Goal: Transaction & Acquisition: Purchase product/service

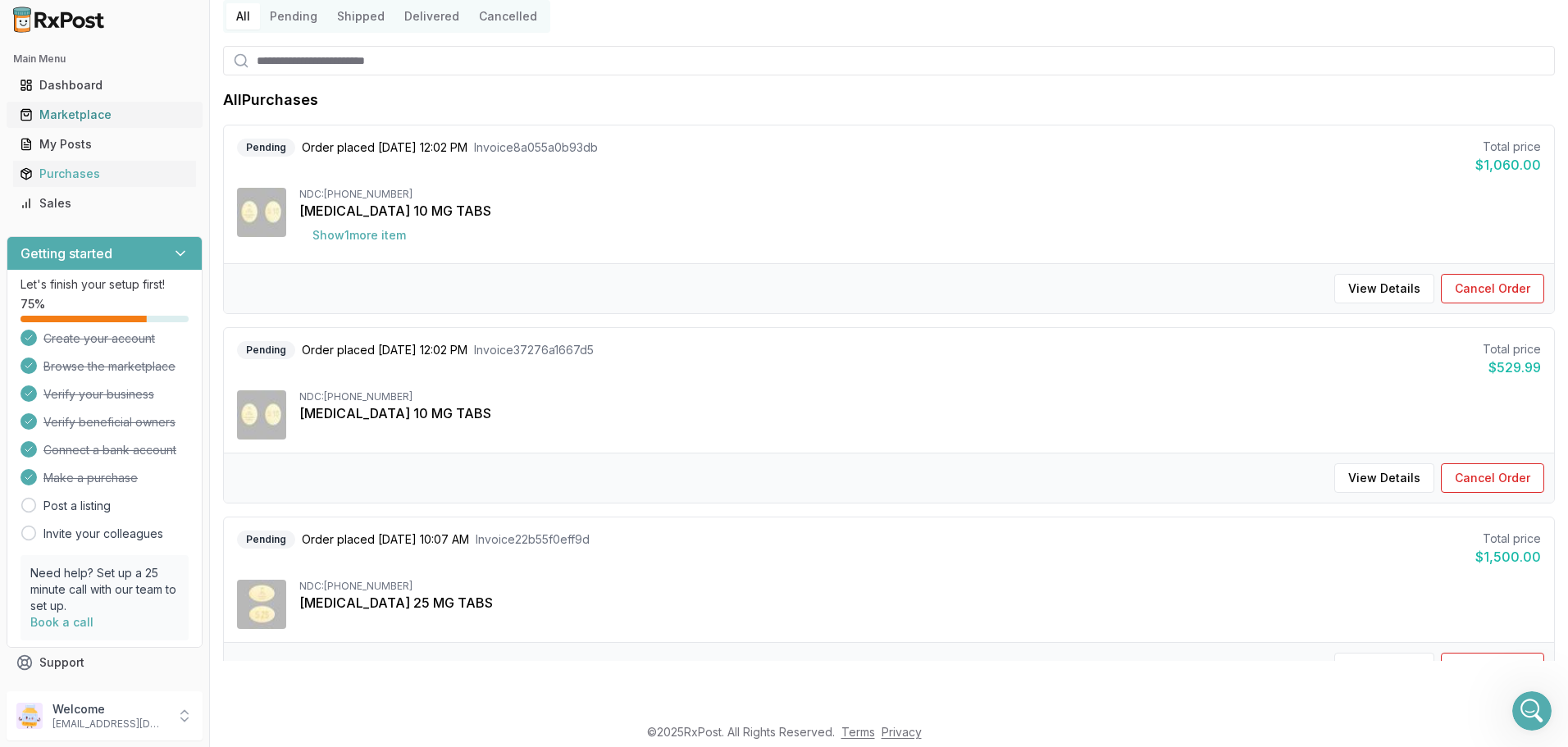
scroll to position [13917, 0]
click at [53, 112] on div "Marketplace" at bounding box center [105, 114] width 170 height 17
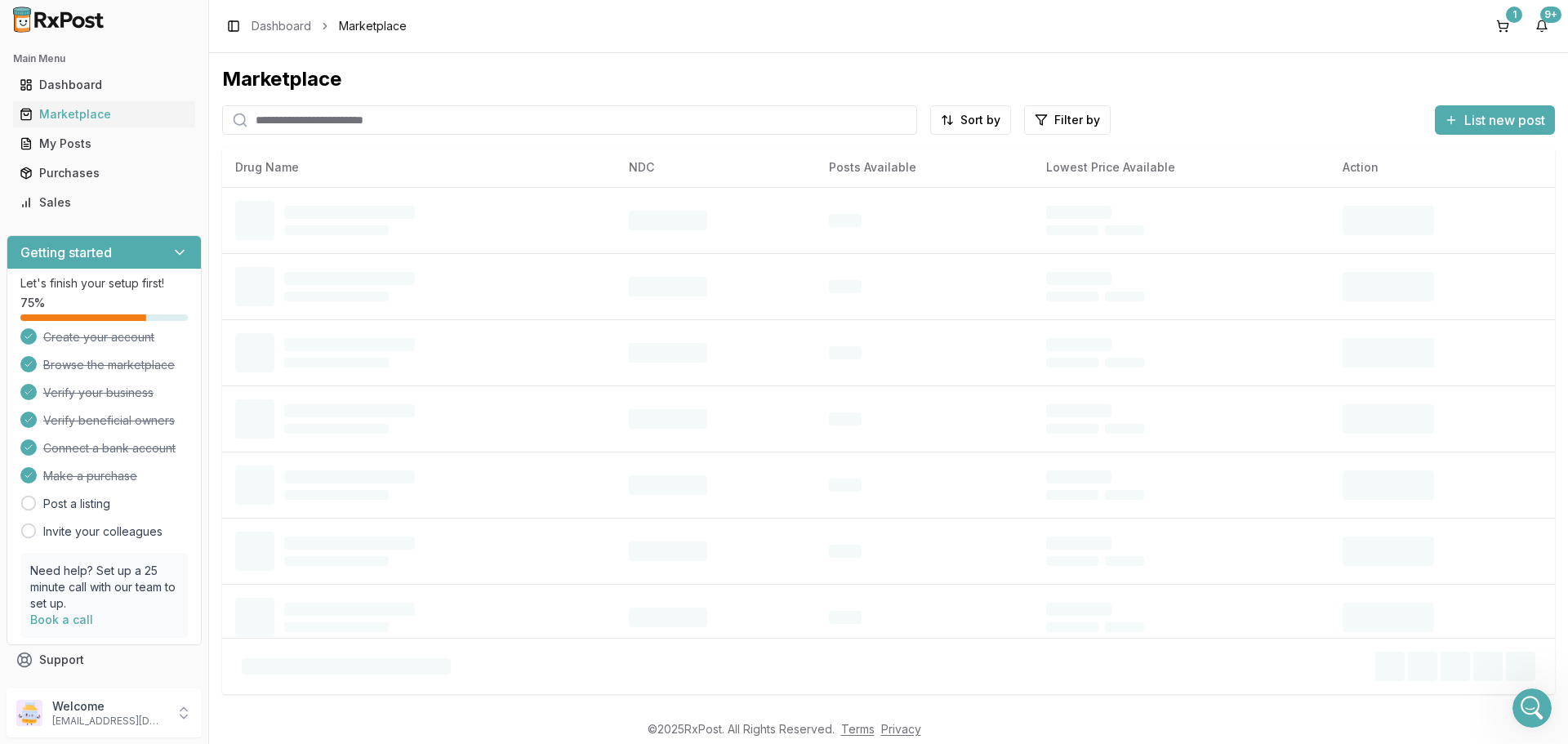
click at [330, 118] on input "search" at bounding box center [569, 120] width 695 height 29
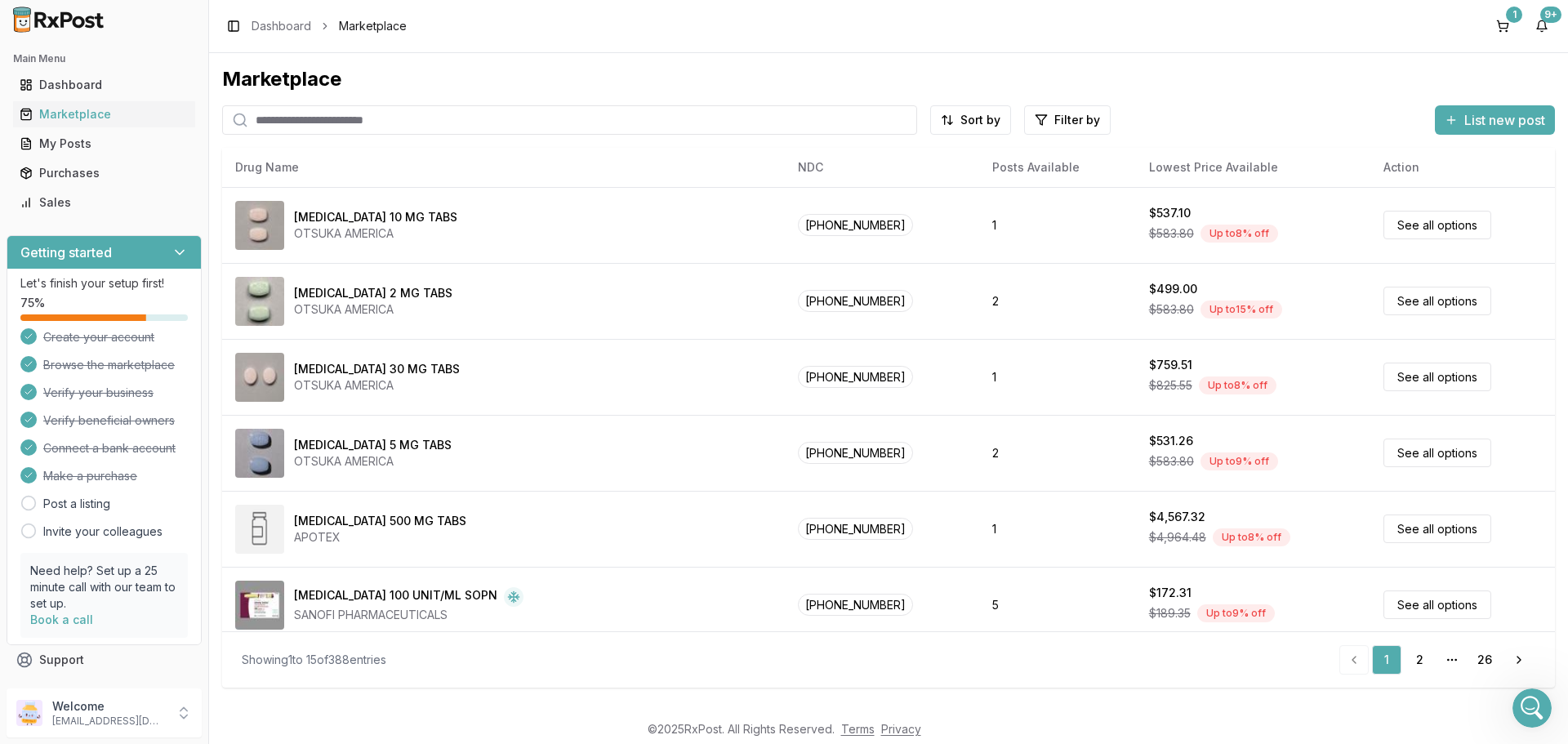
click at [356, 120] on input "search" at bounding box center [569, 120] width 695 height 29
type input "******"
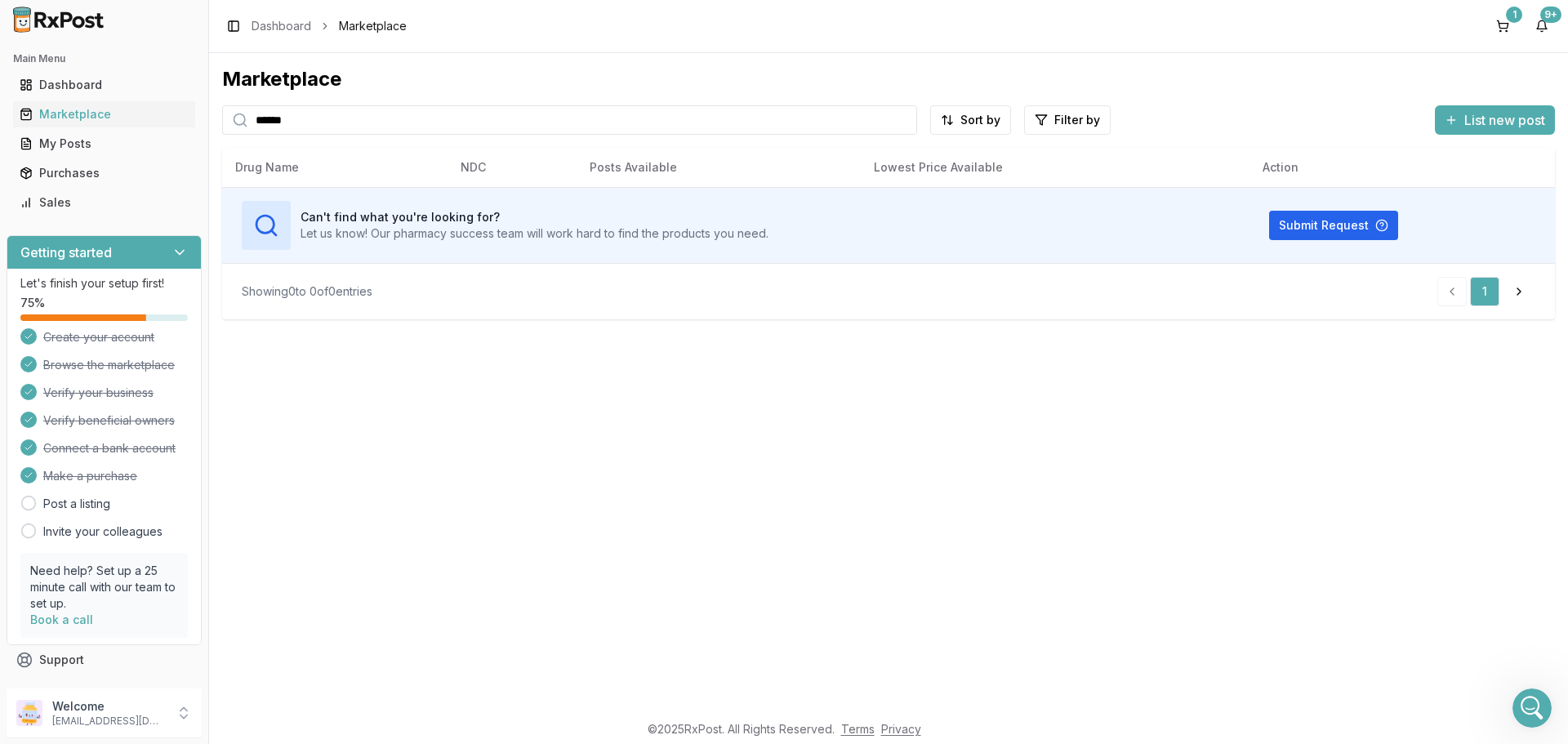
click at [320, 125] on input "******" at bounding box center [569, 120] width 695 height 29
click at [1530, 706] on icon "Open Intercom Messenger" at bounding box center [1530, 705] width 12 height 13
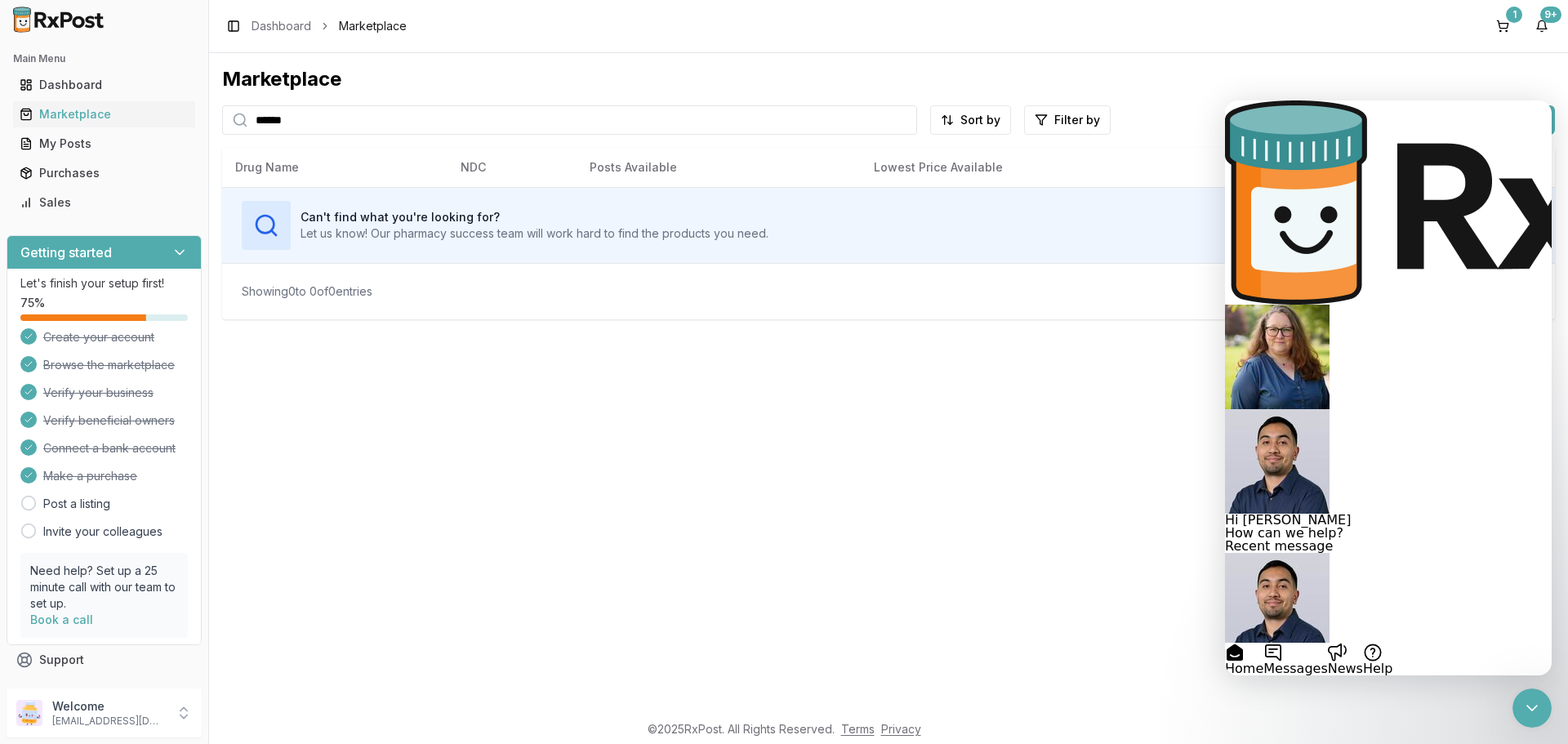
click at [1357, 656] on span "I have a pharmacy who posted a [MEDICAL_DATA] 1mg for $1220" at bounding box center [1332, 669] width 214 height 29
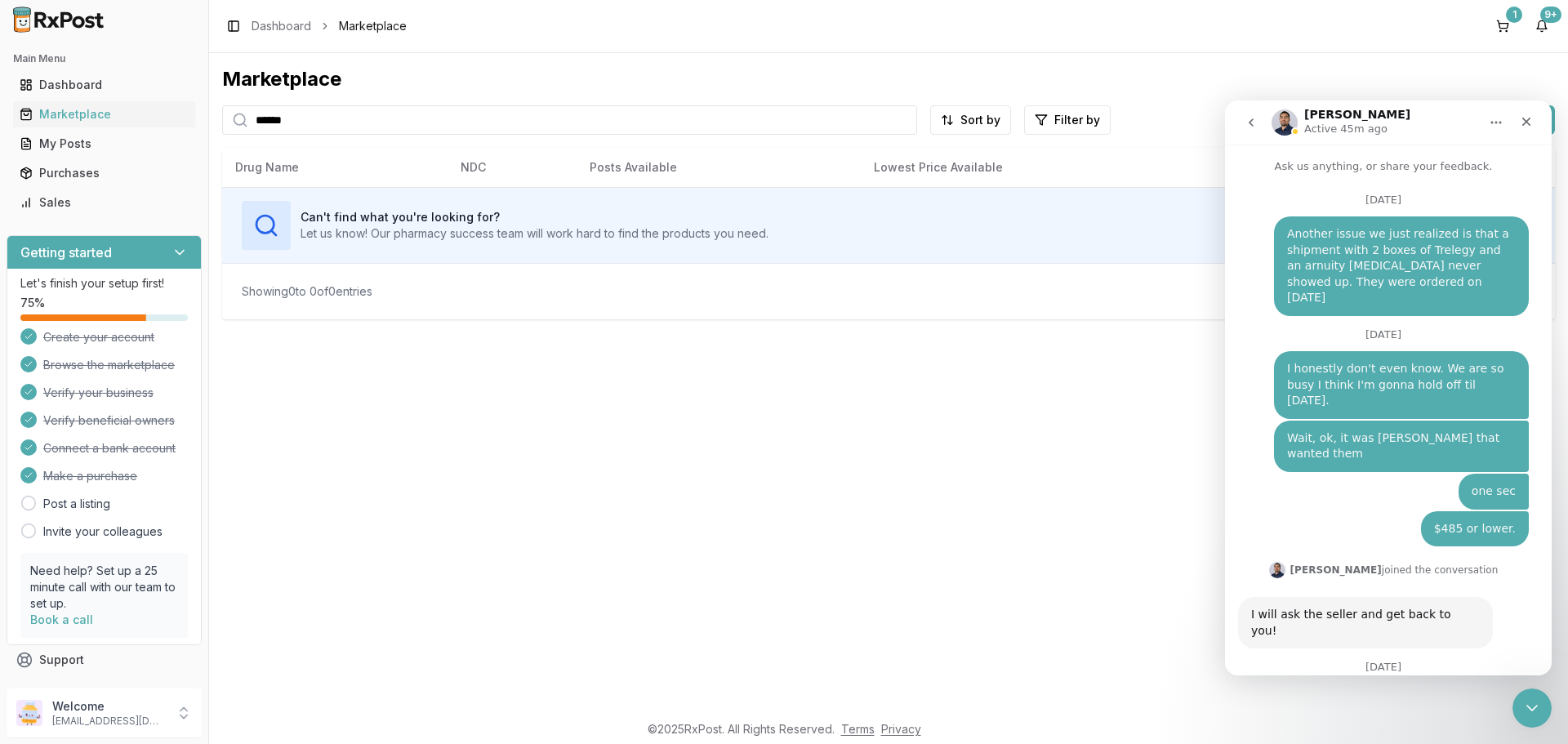
scroll to position [13861, 0]
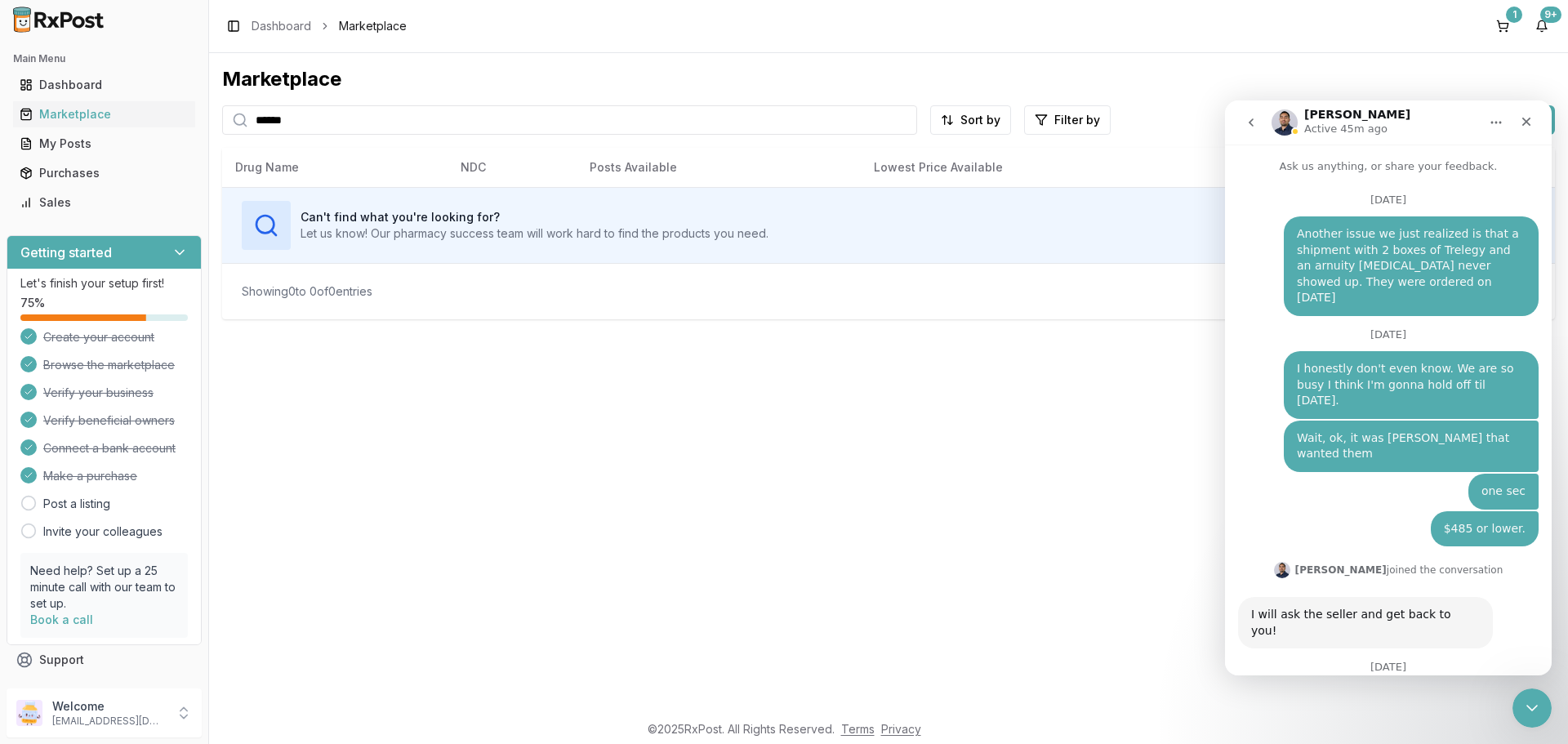
type textarea "**********"
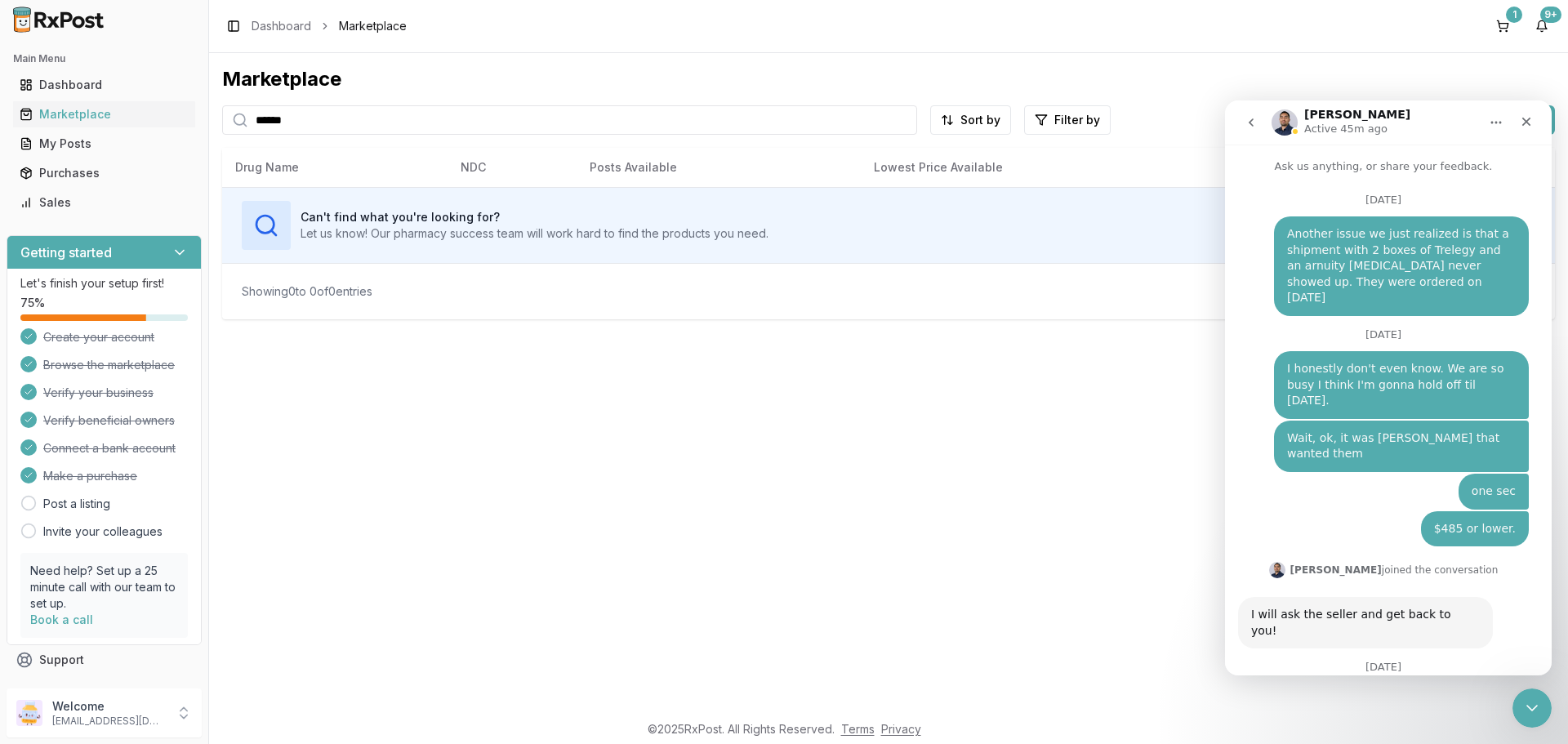
scroll to position [13845, 0]
click at [1515, 18] on div "1" at bounding box center [1514, 15] width 17 height 17
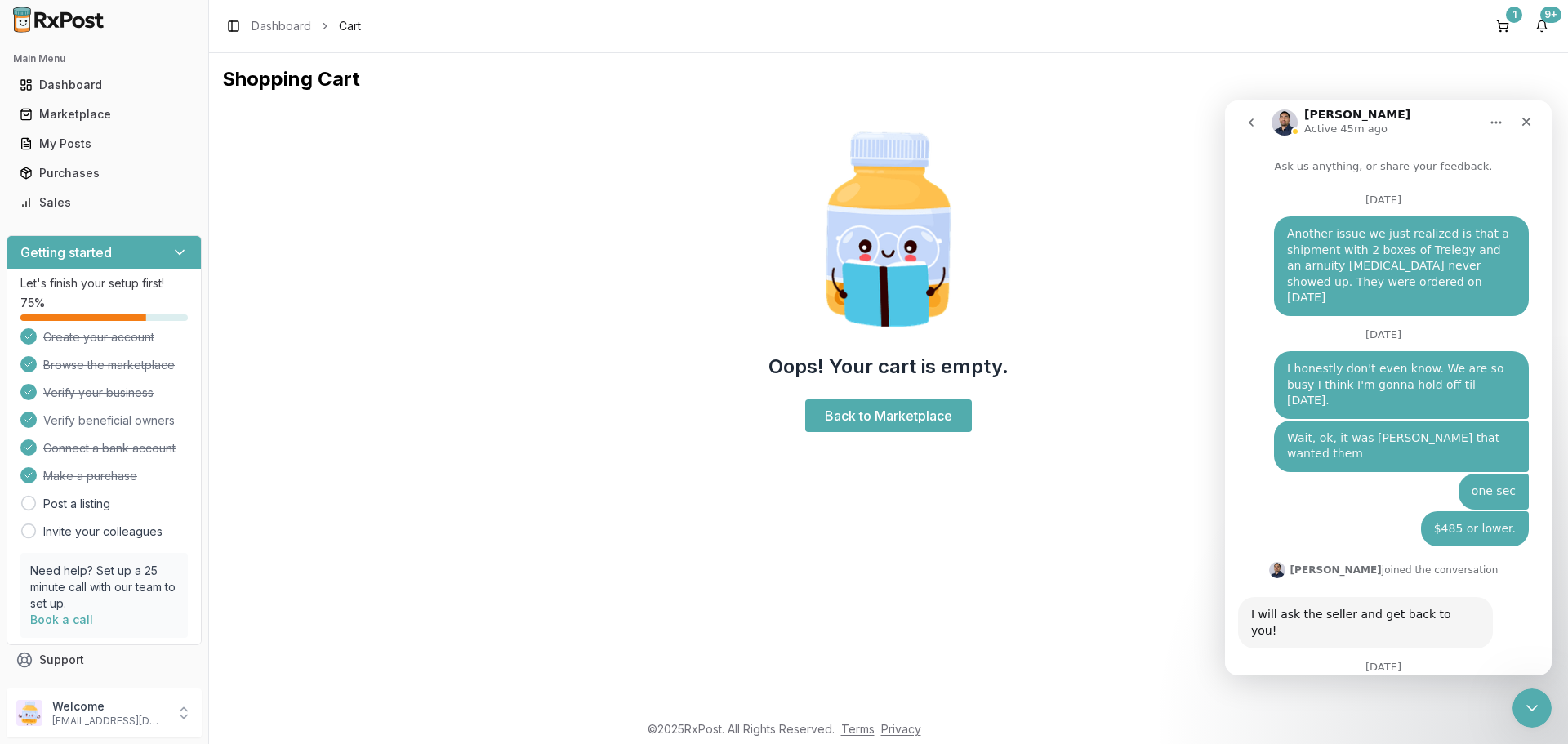
scroll to position [13927, 0]
click at [75, 117] on div "Marketplace" at bounding box center [104, 114] width 169 height 17
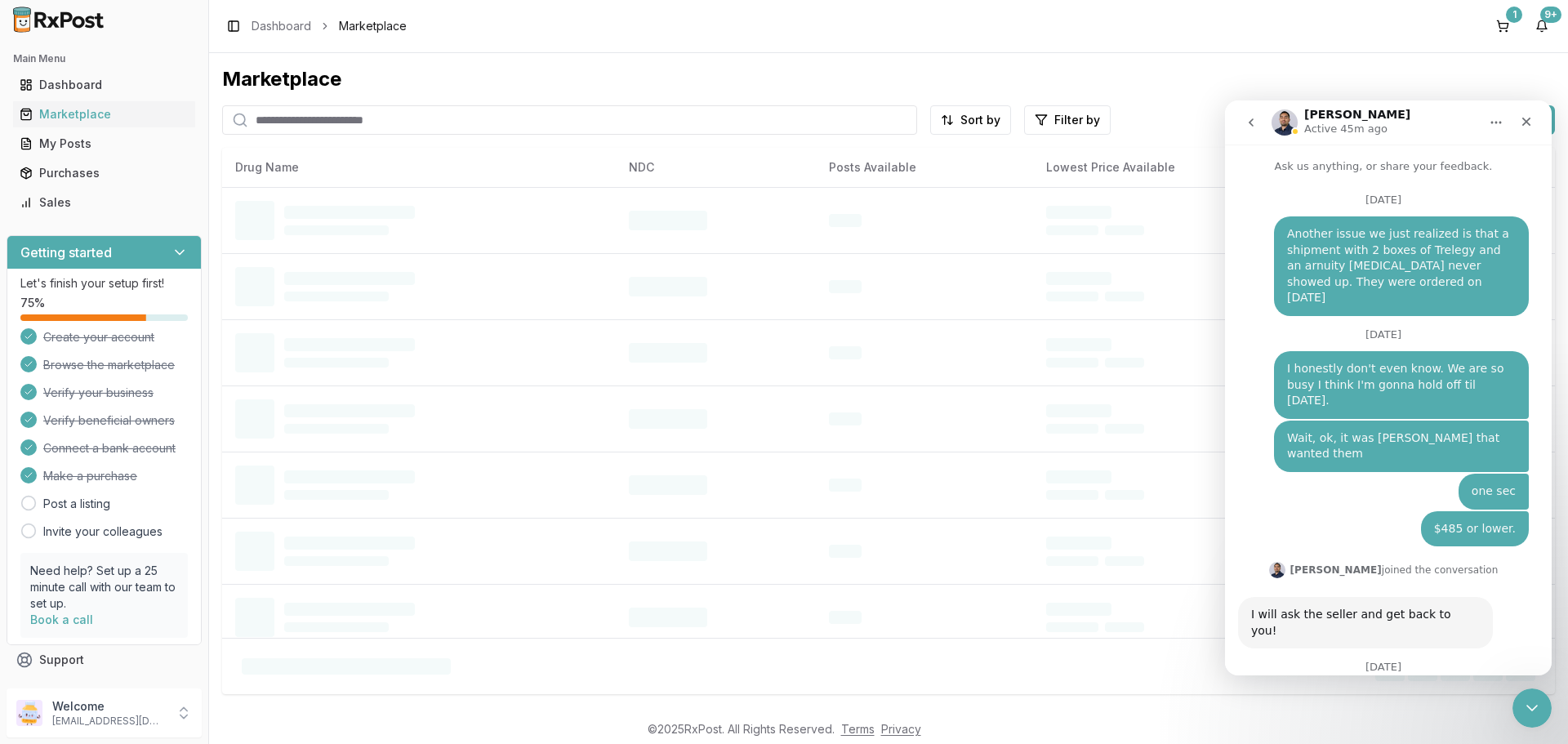
click at [460, 126] on input "search" at bounding box center [569, 120] width 695 height 29
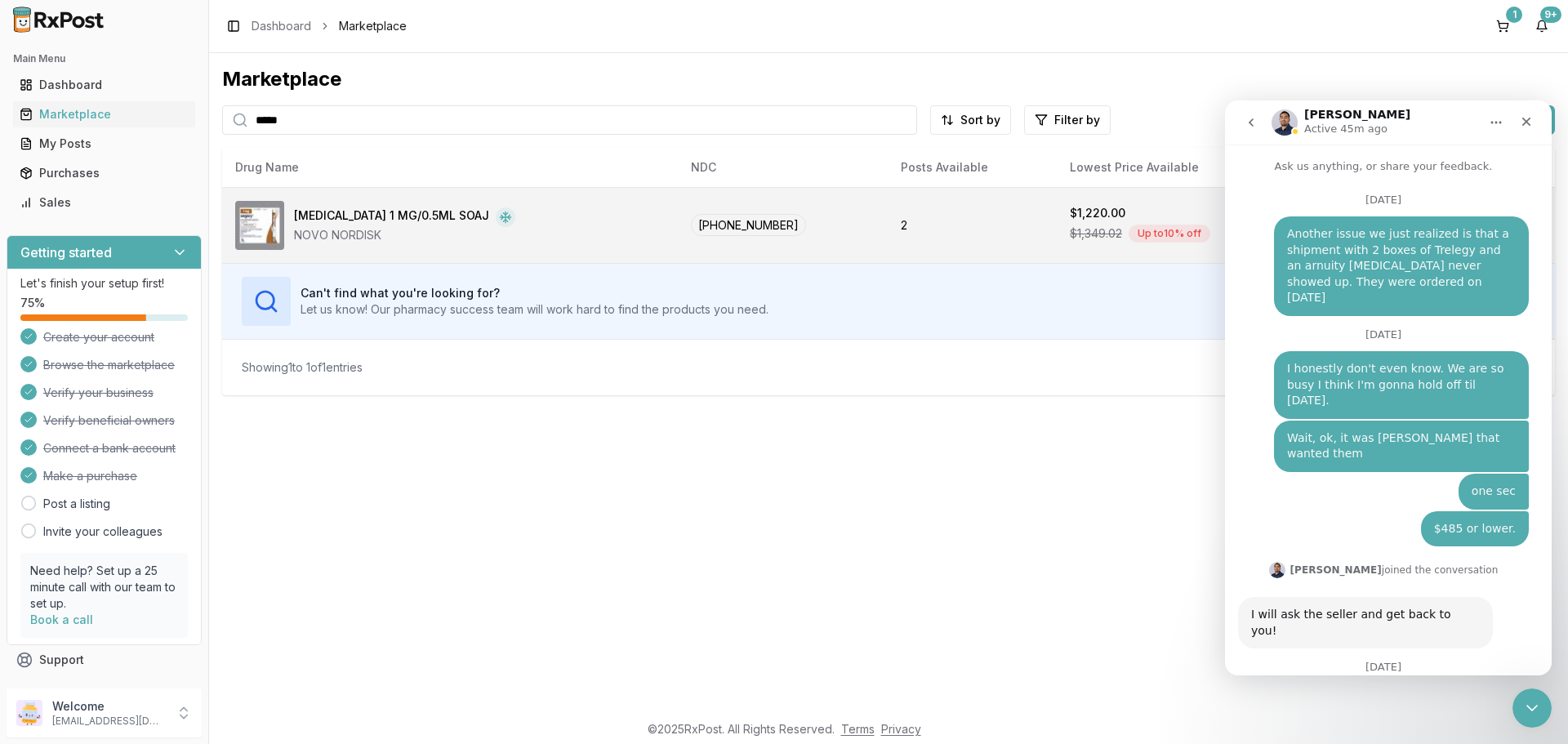
type input "*****"
click at [677, 210] on td "[PHONE_NUMBER]" at bounding box center [782, 224] width 209 height 76
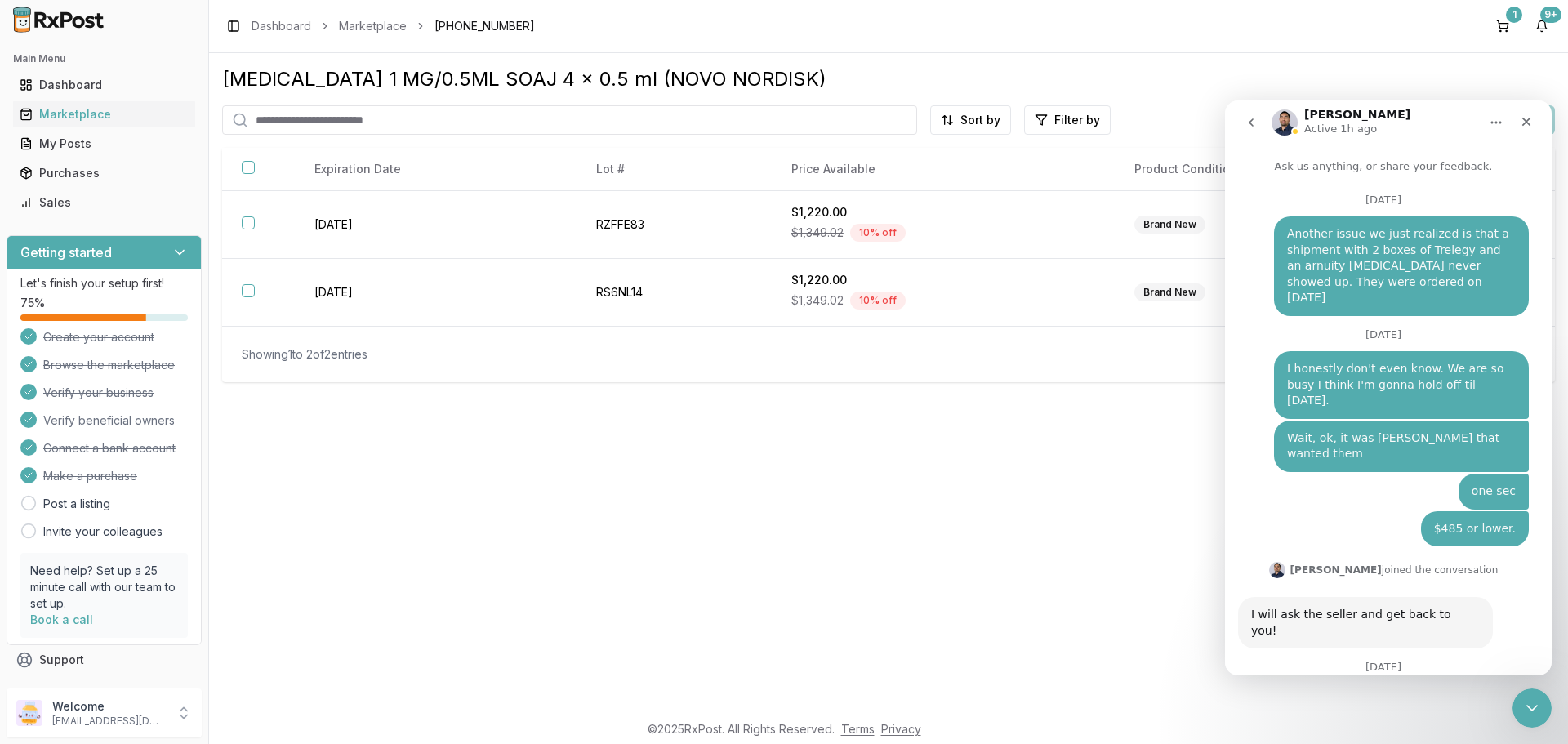
click at [1490, 118] on icon "Home" at bounding box center [1495, 122] width 13 height 13
click at [1530, 706] on icon "Close Intercom Messenger" at bounding box center [1530, 706] width 20 height 20
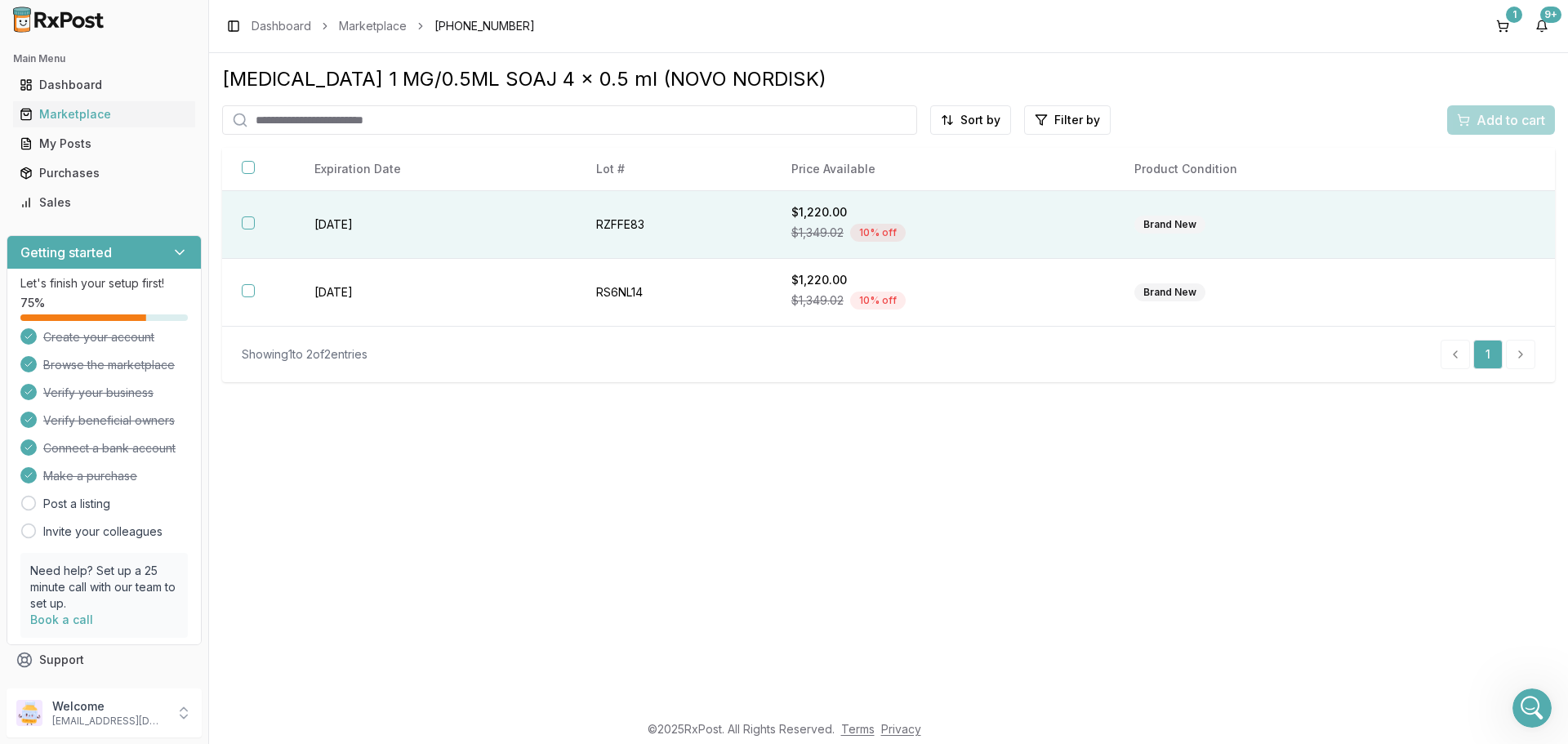
click at [249, 222] on button "button" at bounding box center [248, 222] width 13 height 13
click at [1487, 112] on span "Add to cart" at bounding box center [1511, 120] width 69 height 20
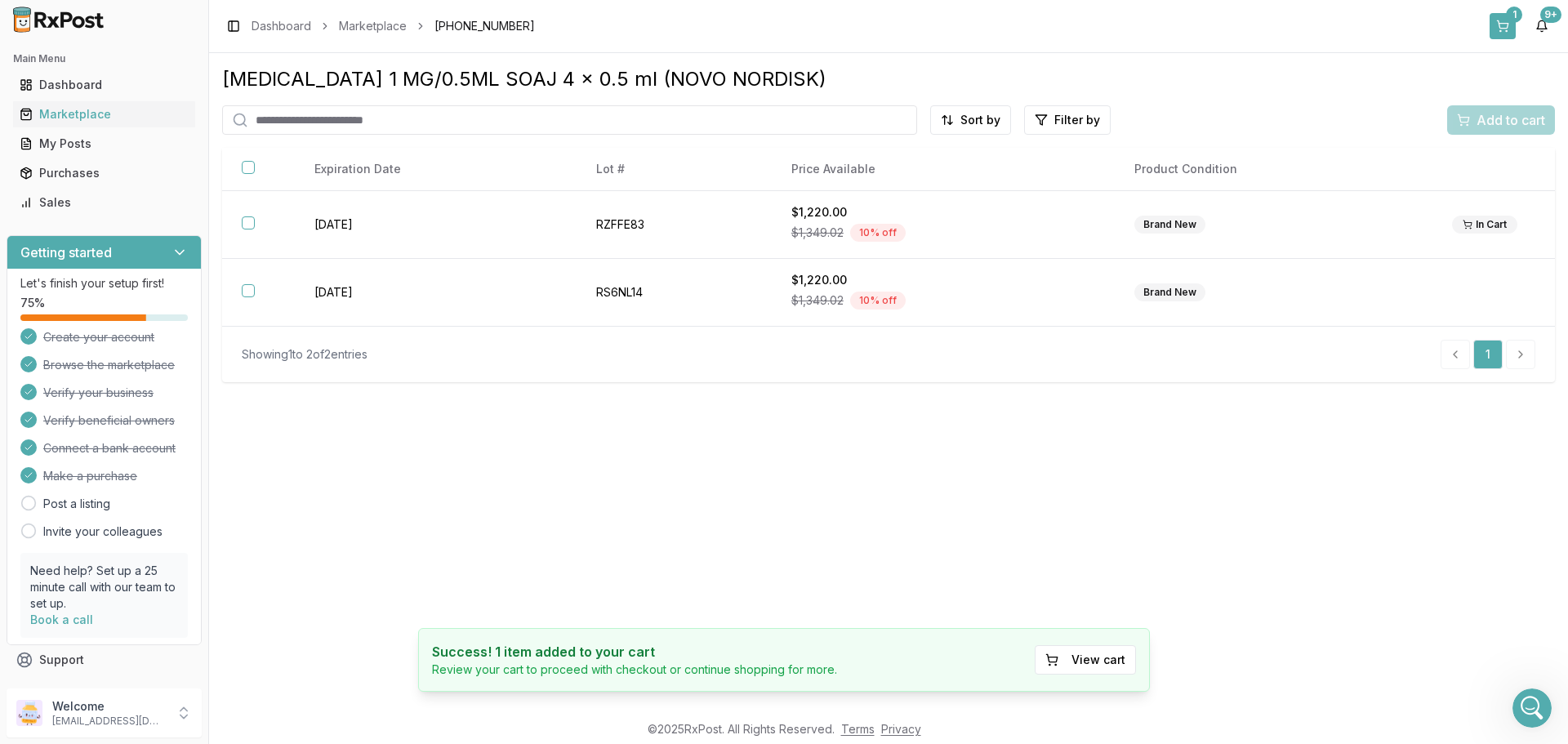
click at [1493, 16] on button "1" at bounding box center [1502, 26] width 27 height 27
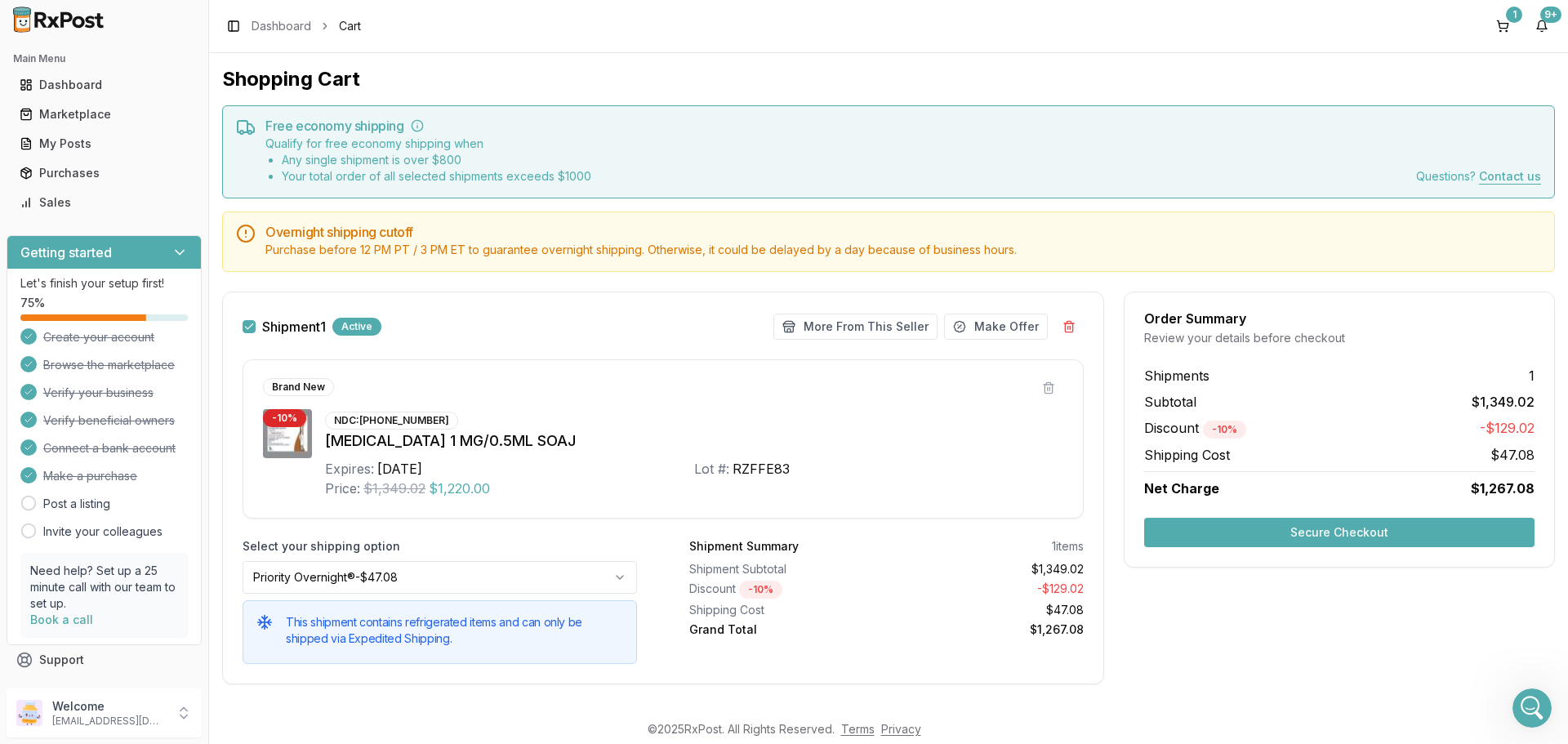
click at [1289, 533] on button "Secure Checkout" at bounding box center [1339, 533] width 390 height 29
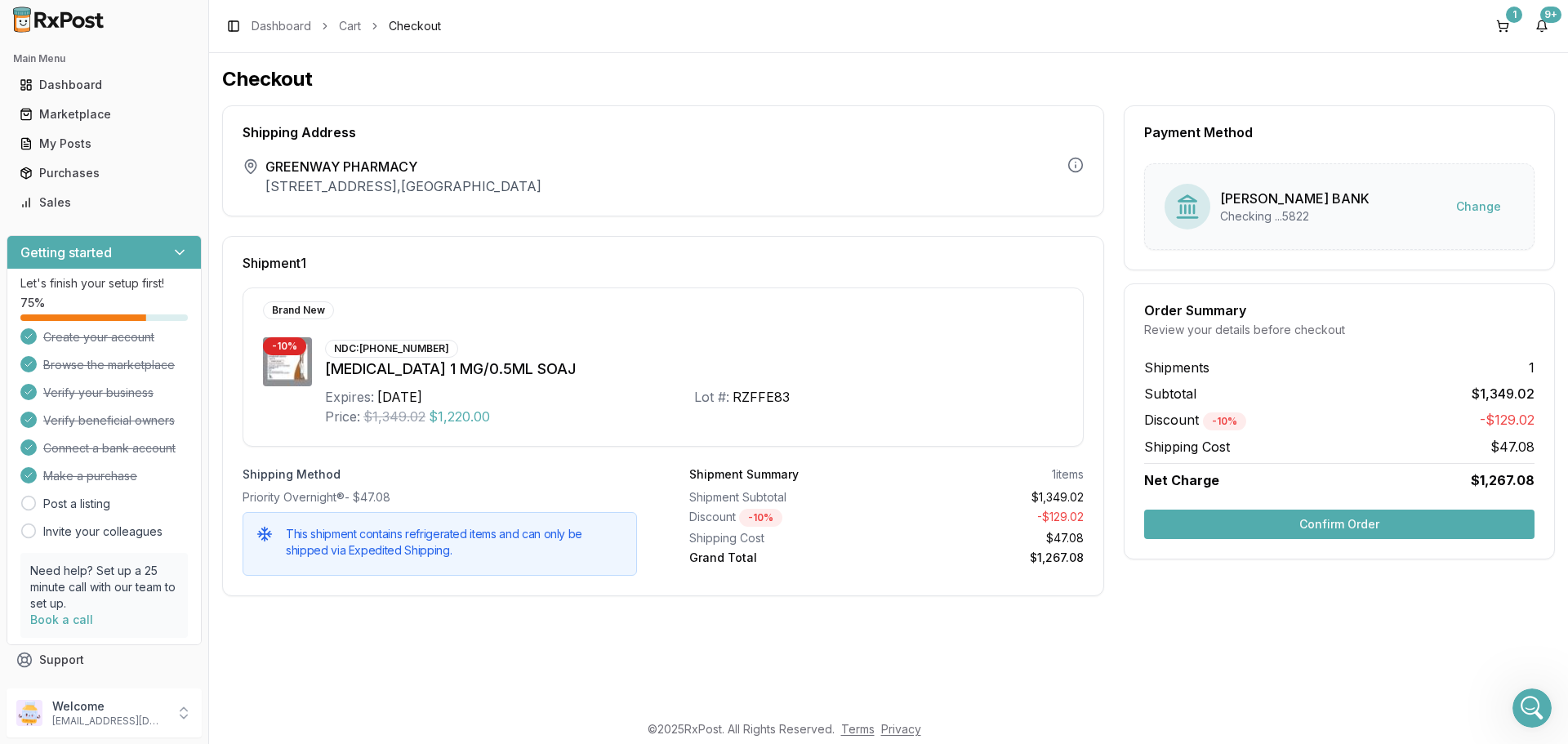
click at [1290, 524] on button "Confirm Order" at bounding box center [1339, 524] width 390 height 29
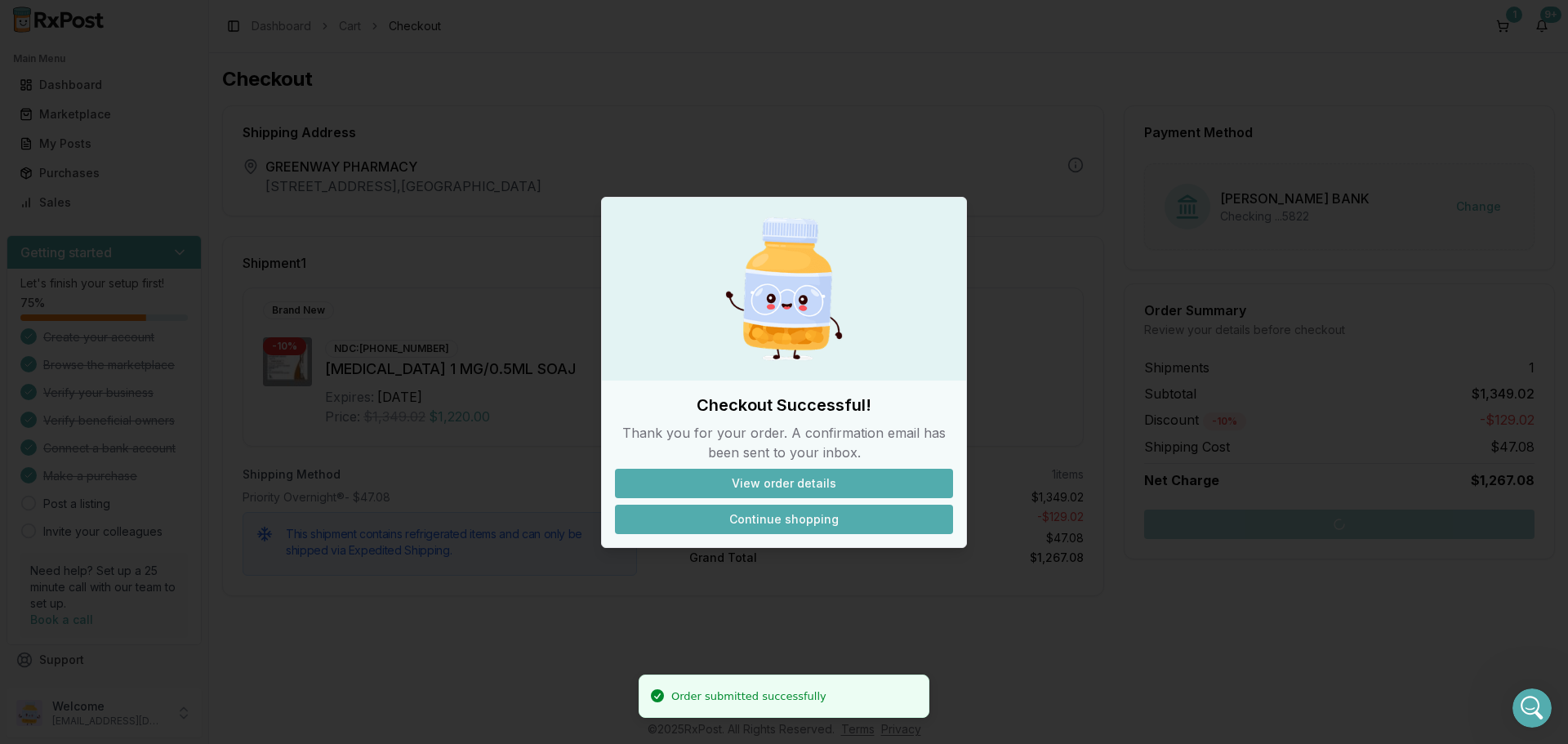
click at [841, 523] on button "Continue shopping" at bounding box center [784, 519] width 338 height 29
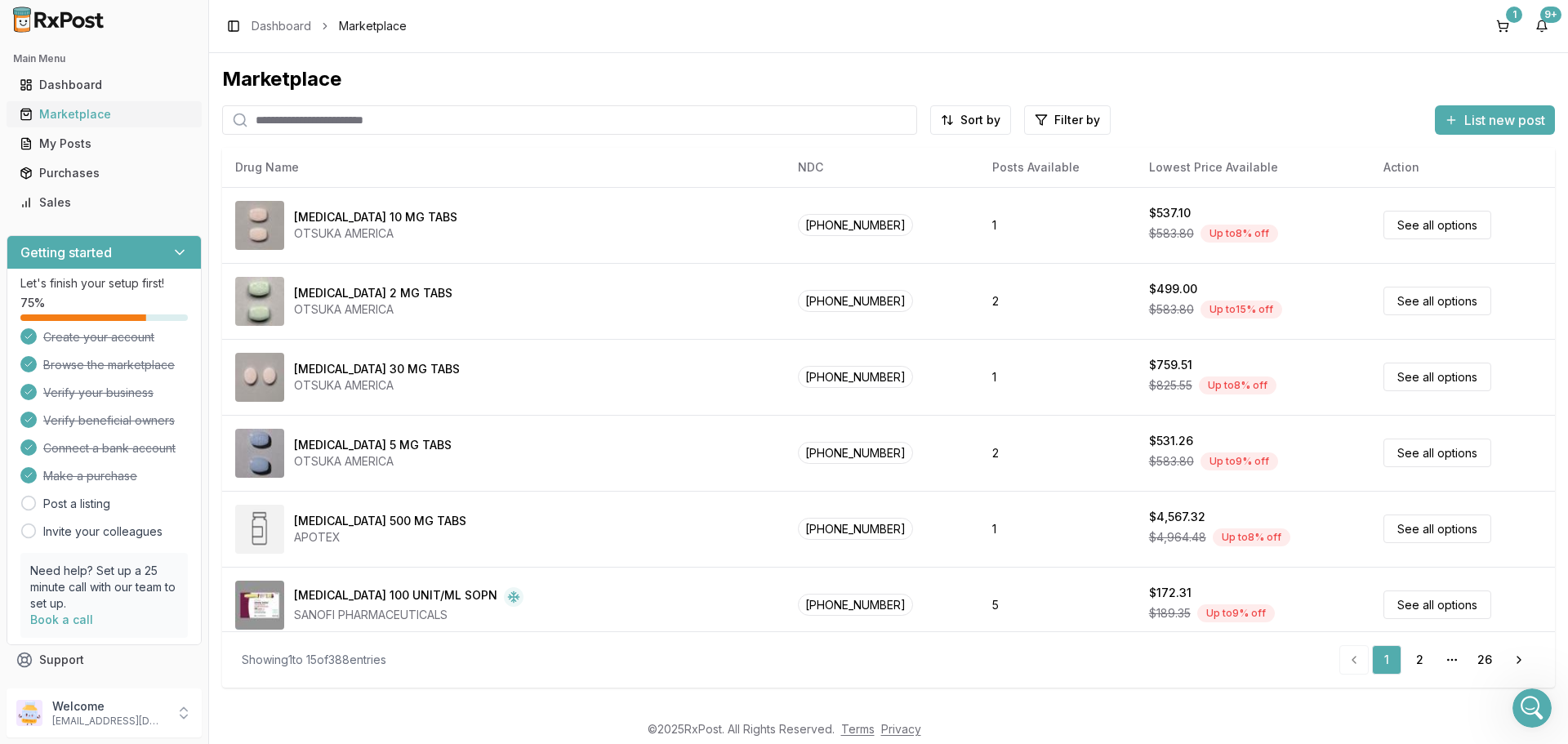
click at [82, 115] on div "Marketplace" at bounding box center [104, 114] width 169 height 17
click at [1508, 22] on button "1" at bounding box center [1502, 26] width 27 height 27
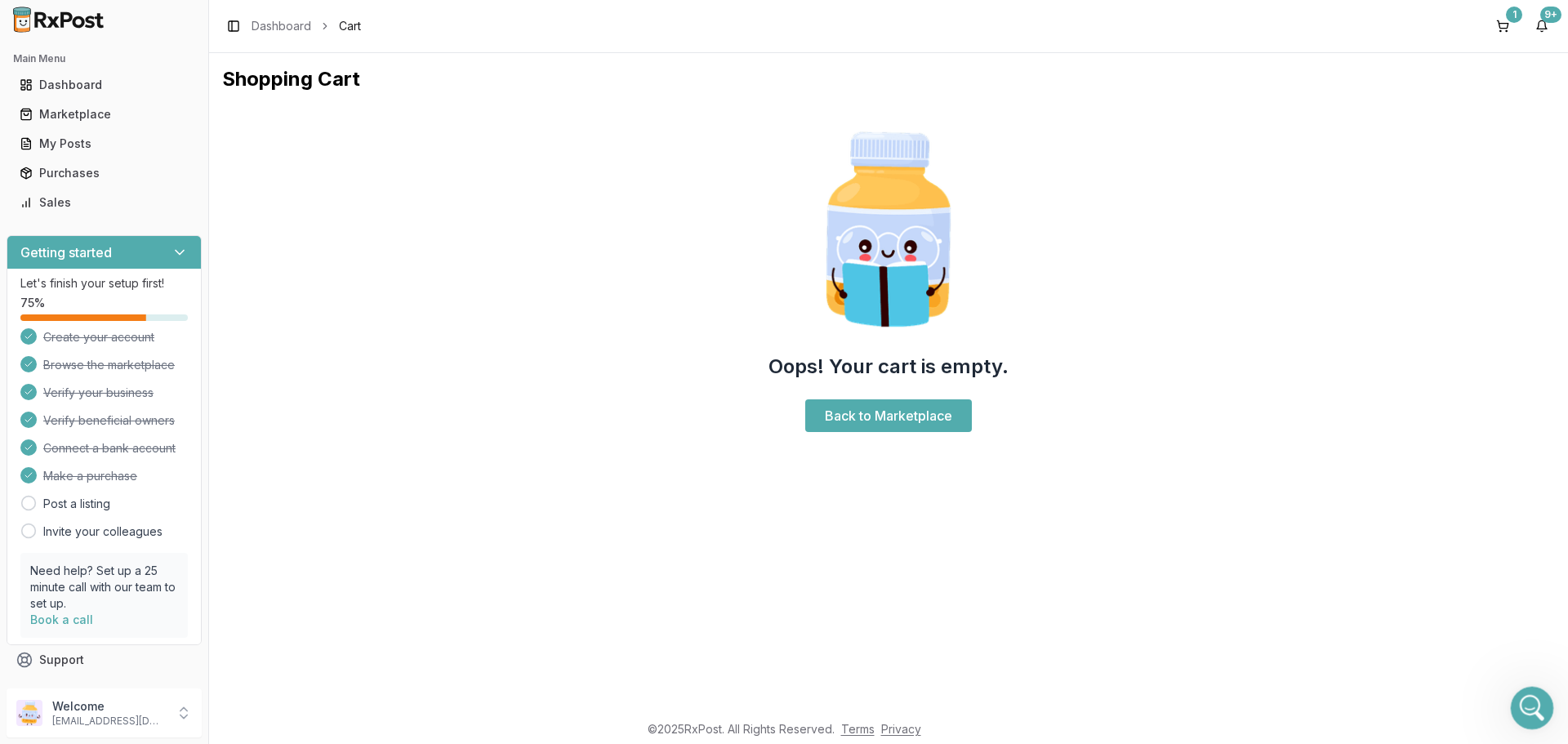
click at [1521, 694] on div "Open Intercom Messenger" at bounding box center [1529, 705] width 54 height 54
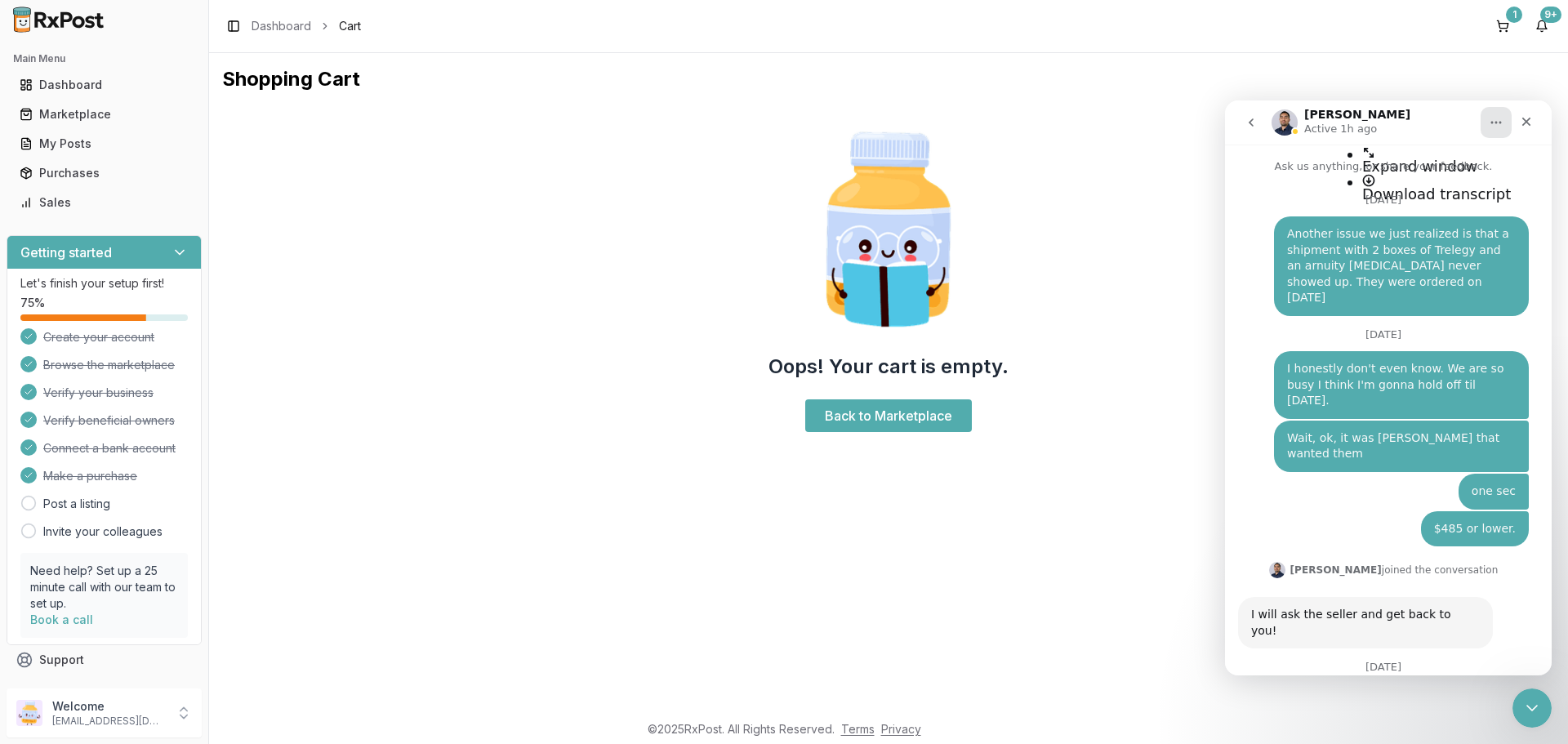
scroll to position [13927, 0]
type textarea "**********"
click at [65, 85] on div "Dashboard" at bounding box center [104, 85] width 169 height 17
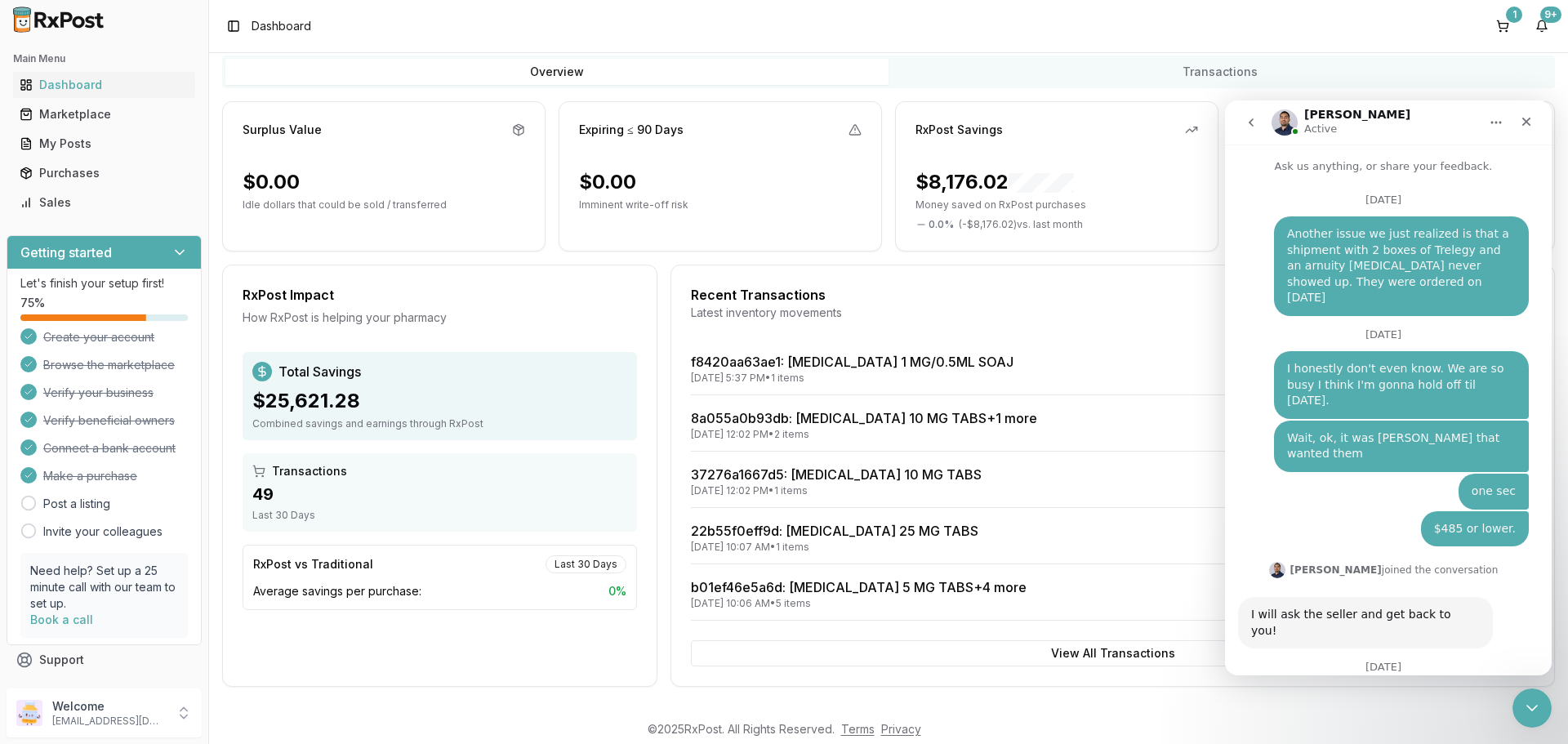
scroll to position [103, 0]
